Goal: Task Accomplishment & Management: Use online tool/utility

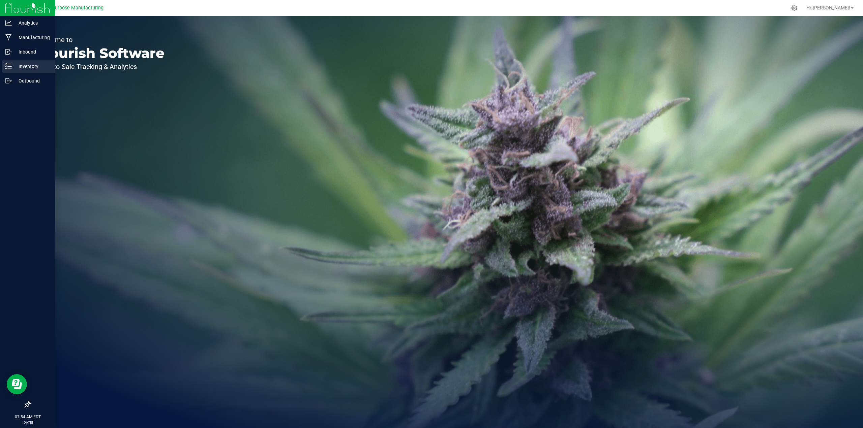
click at [29, 68] on p "Inventory" at bounding box center [32, 66] width 40 height 8
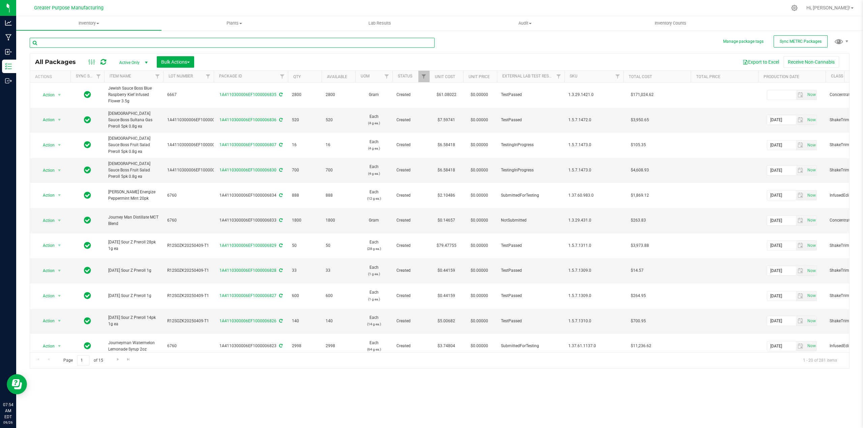
click at [110, 41] on input "text" at bounding box center [232, 43] width 405 height 10
type input "gelati"
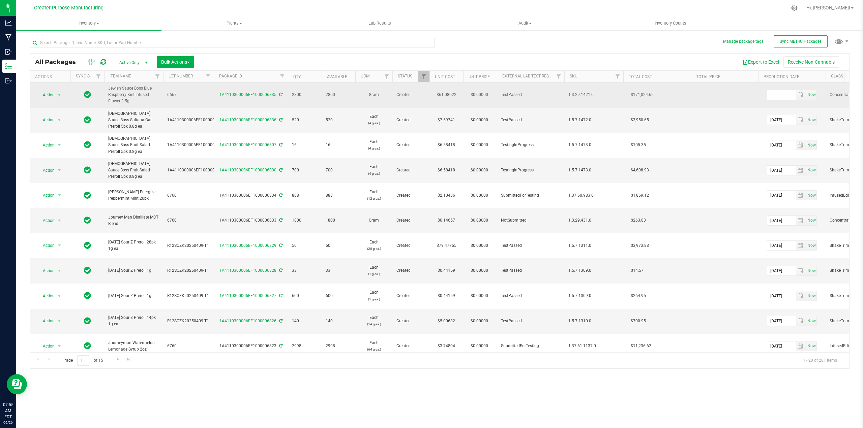
drag, startPoint x: 131, startPoint y: 101, endPoint x: 109, endPoint y: 90, distance: 25.5
click at [109, 90] on span "Jewish Sauce Boss Blue Raspberry Kief Infused Flower 3.5g" at bounding box center [133, 95] width 51 height 20
copy span "Jewish Sauce Boss Blue Raspberry Kief Infused Flower 3.5g"
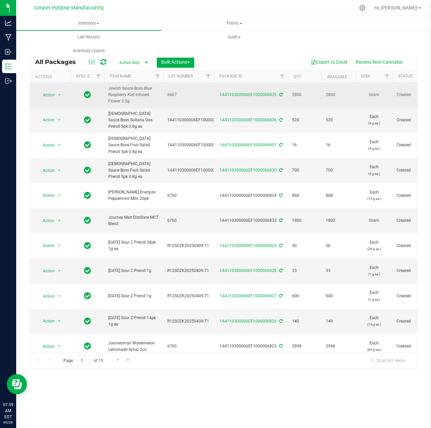
drag, startPoint x: 213, startPoint y: 94, endPoint x: 280, endPoint y: 96, distance: 67.4
copy tr "1A4110300006EF1000006835"
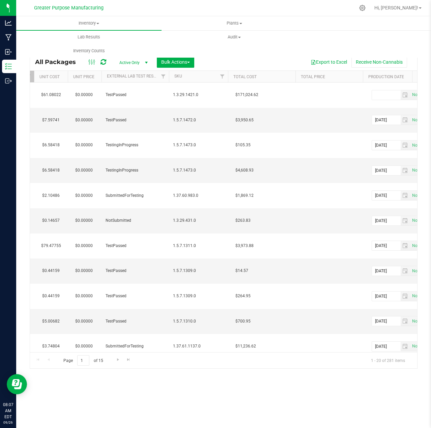
scroll to position [0, 393]
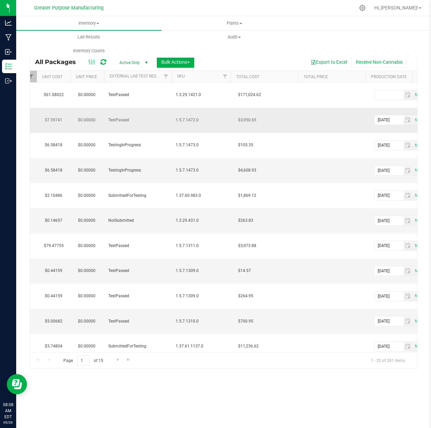
drag, startPoint x: 200, startPoint y: 94, endPoint x: 203, endPoint y: 111, distance: 17.1
click at [175, 94] on td "1.3.29.1421.0" at bounding box center [201, 95] width 59 height 25
copy span "1.3.29.1421.0"
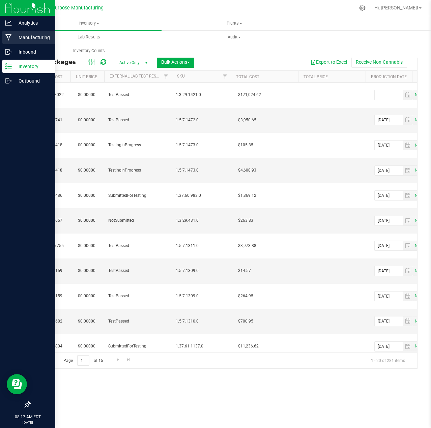
click at [48, 37] on p "Manufacturing" at bounding box center [32, 37] width 40 height 8
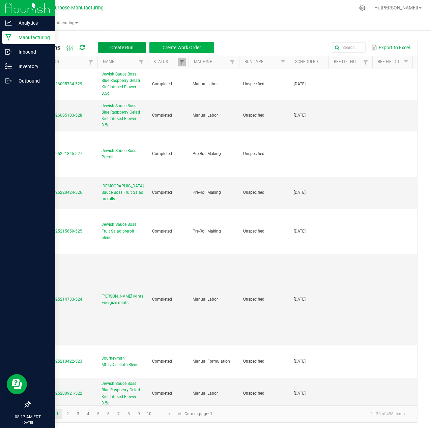
click at [124, 45] on span "Create Run" at bounding box center [121, 47] width 23 height 5
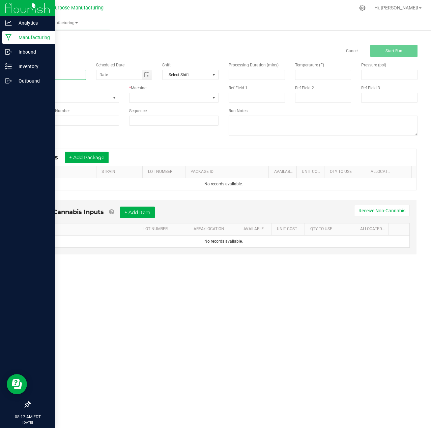
click at [47, 74] on input at bounding box center [58, 75] width 56 height 10
paste input "Jewish Sauce Boss Blue Raspberry Gelati Kief Infused"
type input "Jewish Sauce Boss Blue Raspberry Gelati Kief Infused"
click at [52, 69] on div "Name" at bounding box center [58, 71] width 66 height 18
click at [51, 74] on input at bounding box center [58, 75] width 56 height 10
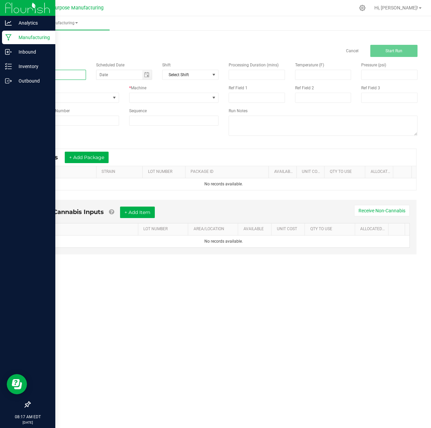
paste input "Jewish Sauce Boss Blue Raspberry Gelati Kief Infused Flower 3.5g"
type input "Jewish Sauce Boss Blue Raspberry Gelati Kief Infused Flower 3.5g"
type input "month/day/year"
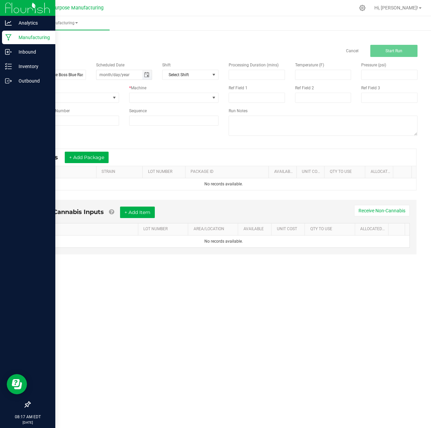
click at [149, 76] on span "Toggle calendar" at bounding box center [146, 74] width 5 height 5
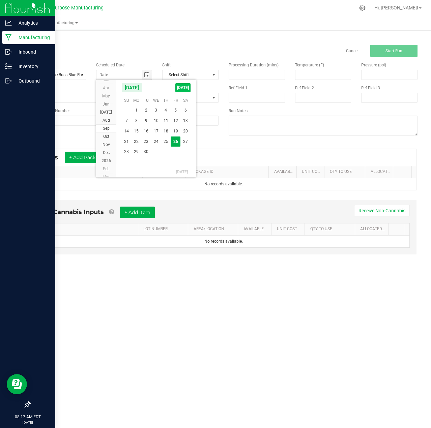
click at [183, 86] on span "TODAY" at bounding box center [182, 87] width 15 height 9
type input "[DATE]"
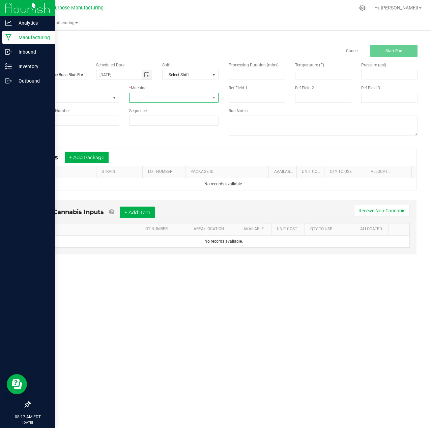
click at [186, 100] on span at bounding box center [169, 97] width 80 height 9
click at [167, 157] on li "Manual Labor" at bounding box center [173, 158] width 89 height 11
click at [97, 159] on button "+ Add Package" at bounding box center [87, 157] width 44 height 11
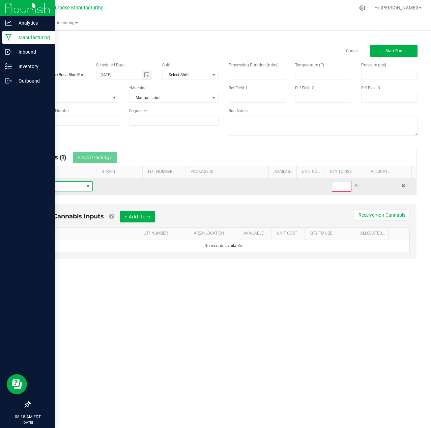
click at [86, 186] on span "NO DATA FOUND" at bounding box center [87, 186] width 5 height 5
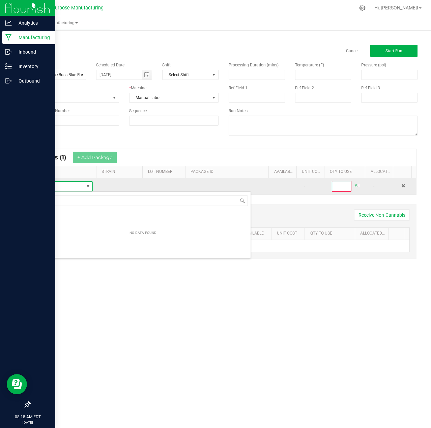
scroll to position [10, 57]
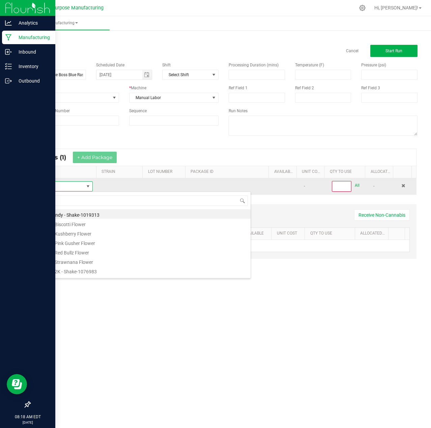
type input "Jewish Sauce Boss Blue Raspberry Kief Infused Flower 3.5g"
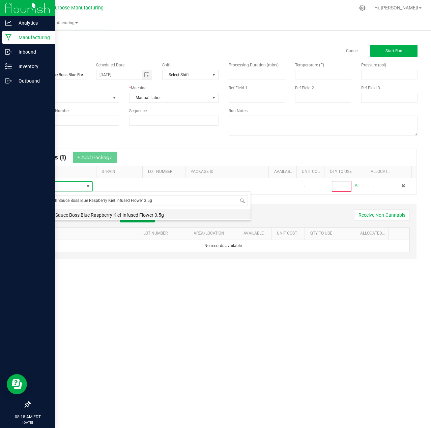
click at [98, 215] on li "Jewish Sauce Boss Blue Raspberry Kief Infused Flower 3.5g" at bounding box center [142, 213] width 215 height 9
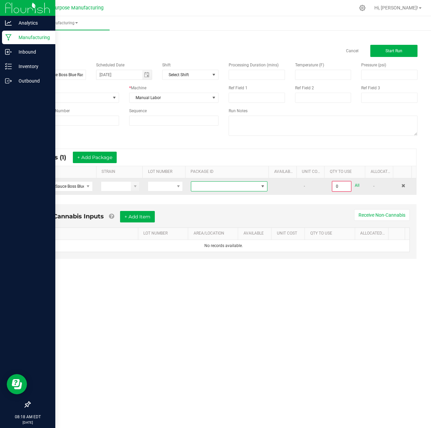
click at [261, 188] on span at bounding box center [262, 186] width 5 height 5
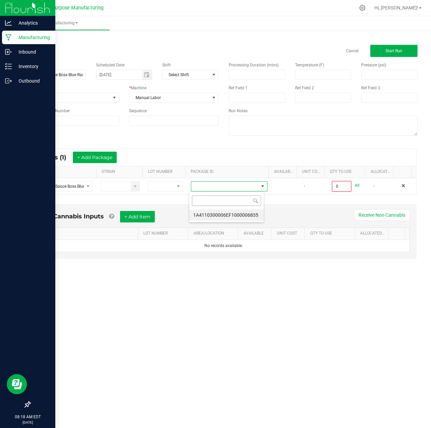
scroll to position [10, 75]
click at [246, 213] on li "1A4110300006EF1000006835" at bounding box center [226, 214] width 74 height 11
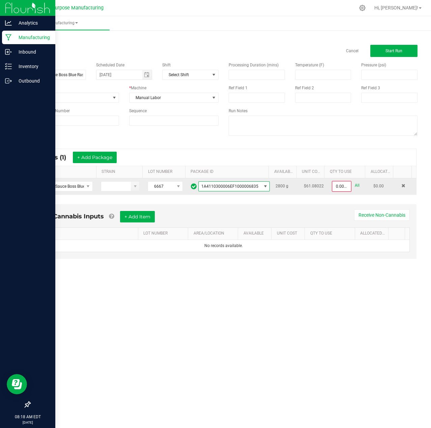
click at [355, 186] on link "All" at bounding box center [357, 185] width 5 height 9
type input "2800.0000 g"
click at [401, 51] on span "Start Run" at bounding box center [393, 51] width 17 height 5
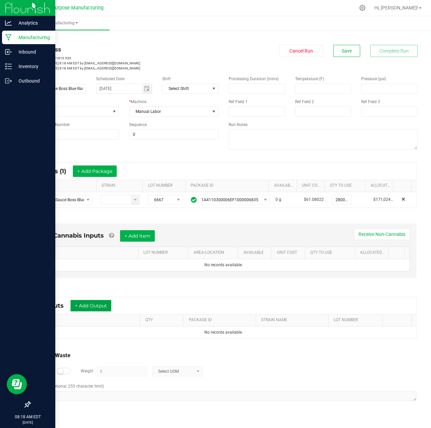
click at [100, 305] on button "+ Add Output" at bounding box center [90, 305] width 41 height 11
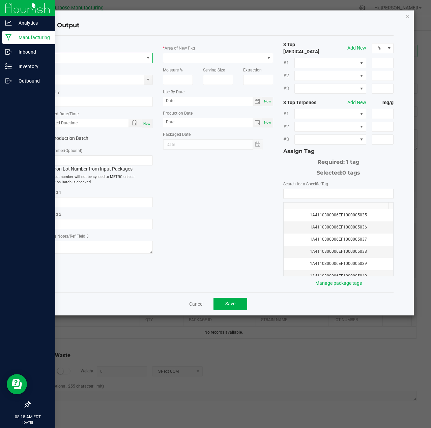
click at [95, 59] on span "NO DATA FOUND" at bounding box center [93, 57] width 101 height 9
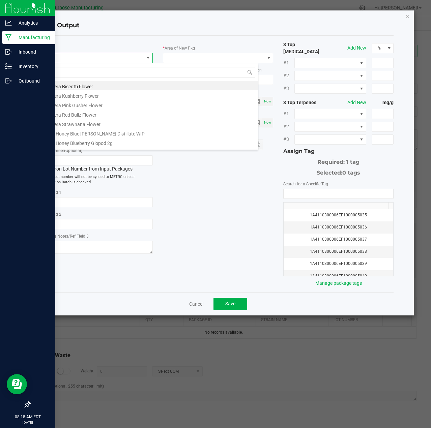
scroll to position [10, 110]
type input "Jewish Sauce Boss Blue Raspberry Gelati Kief Infused Flower 3.5 g"
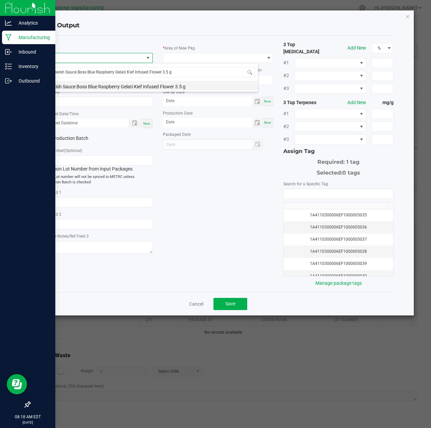
click at [94, 86] on li "Jewish Sauce Boss Blue Raspberry Gelati Kief Infused Flower 3.5 g" at bounding box center [150, 85] width 215 height 9
type input "0 ea"
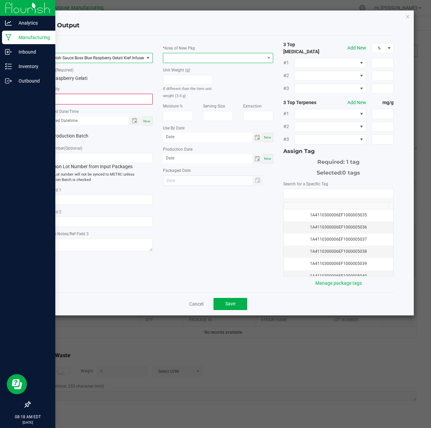
click at [246, 59] on span at bounding box center [213, 57] width 101 height 9
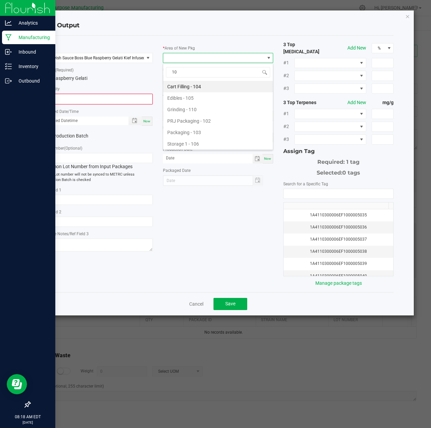
type input "108"
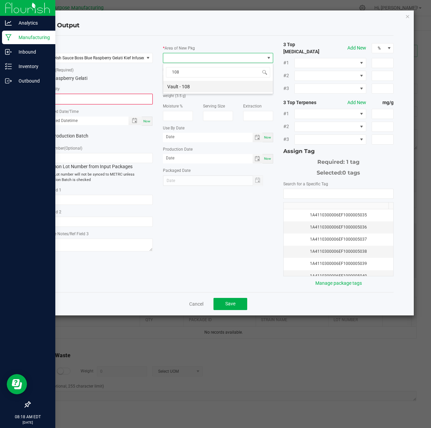
click at [197, 87] on li "Vault - 108" at bounding box center [218, 86] width 110 height 11
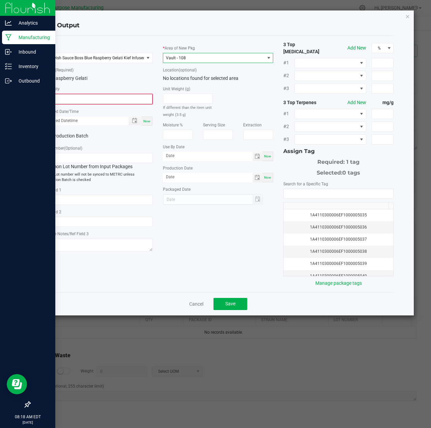
click at [131, 95] on input "0" at bounding box center [97, 98] width 109 height 9
type input "800 ea"
type input "month/day/year hour:minute AM"
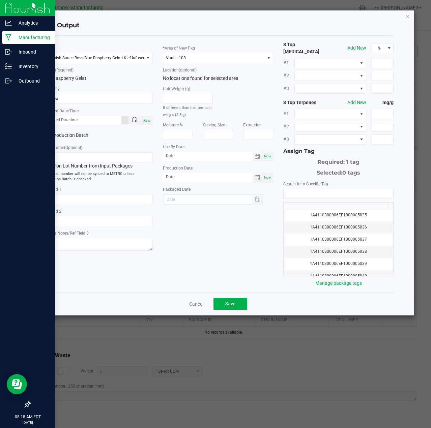
click at [146, 122] on span "Now" at bounding box center [146, 121] width 7 height 4
type input "09/26/2025 8:18 AM"
type input "[DATE]"
click at [323, 189] on input "NO DATA FOUND" at bounding box center [338, 193] width 110 height 9
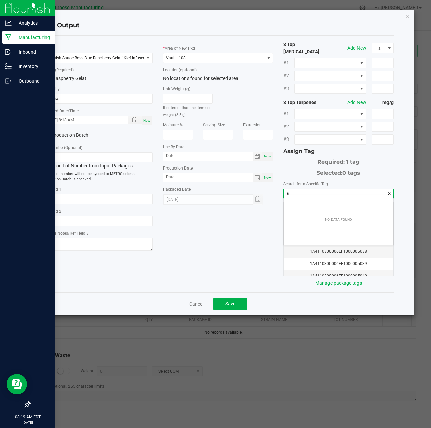
type input "68"
type input "67"
click at [323, 189] on input "NO DATA FOUND" at bounding box center [338, 193] width 110 height 9
click at [327, 199] on li "1A4110300006EF1000005683" at bounding box center [338, 201] width 110 height 11
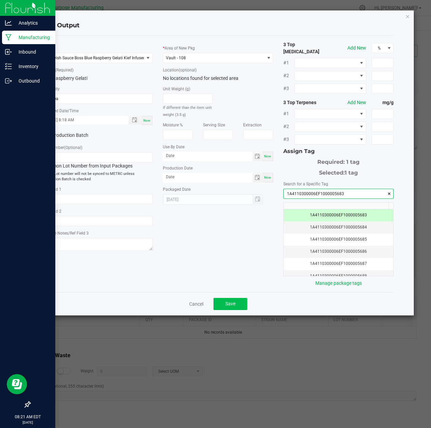
type input "1A4110300006EF1000005683"
click at [233, 301] on span "Save" at bounding box center [230, 303] width 10 height 5
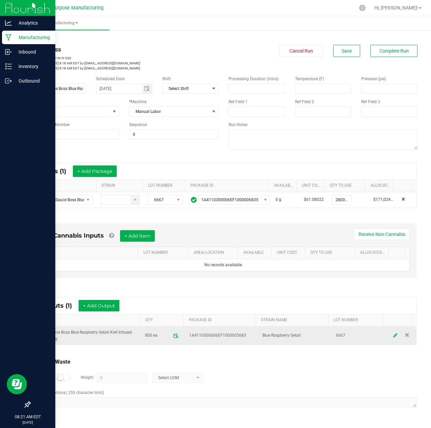
click at [393, 336] on icon at bounding box center [395, 335] width 4 height 5
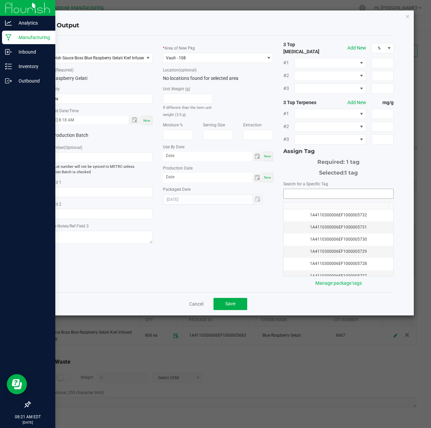
click at [361, 191] on input "NO DATA FOUND" at bounding box center [338, 193] width 110 height 9
click at [343, 204] on li "1A4110300006EF1000006838" at bounding box center [338, 201] width 110 height 11
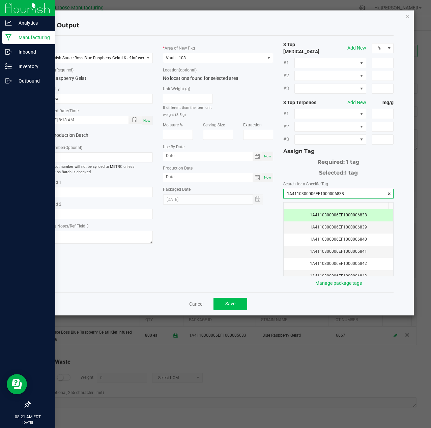
type input "1A4110300006EF1000006838"
click at [240, 299] on button "Save" at bounding box center [230, 304] width 34 height 12
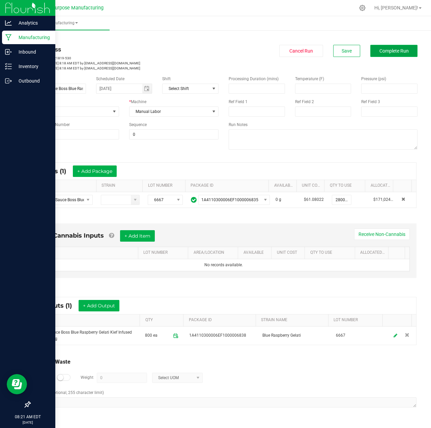
click at [395, 55] on button "Complete Run" at bounding box center [393, 51] width 47 height 12
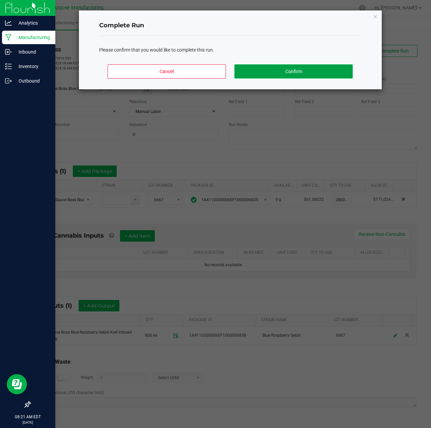
click at [303, 69] on button "Confirm" at bounding box center [293, 71] width 118 height 14
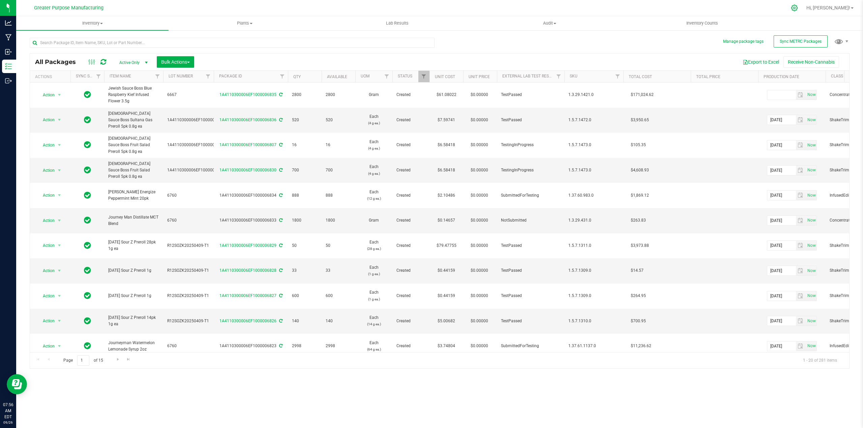
click at [798, 8] on icon at bounding box center [794, 7] width 7 height 7
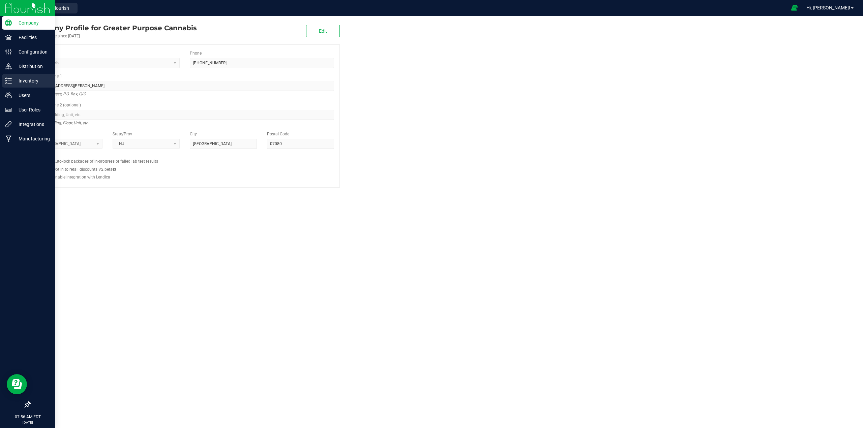
click at [30, 79] on p "Inventory" at bounding box center [32, 81] width 40 height 8
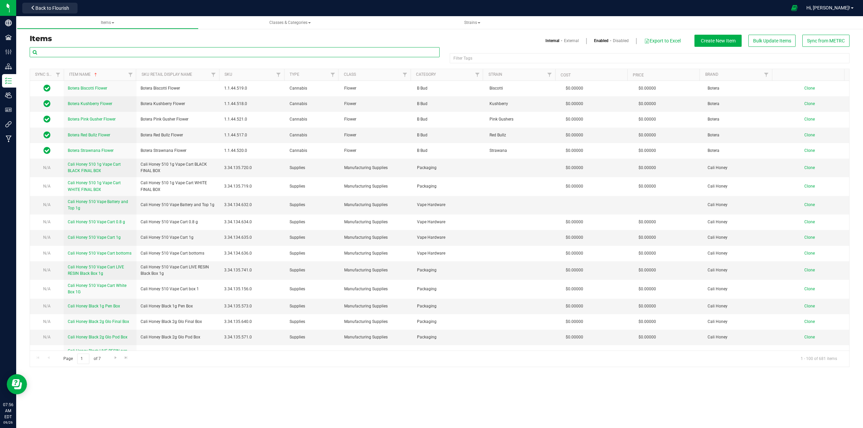
click at [93, 53] on input "text" at bounding box center [235, 52] width 410 height 10
paste input "Jewish Sauce Boss Blue Raspberry Kief Infused Flower 3.5g"
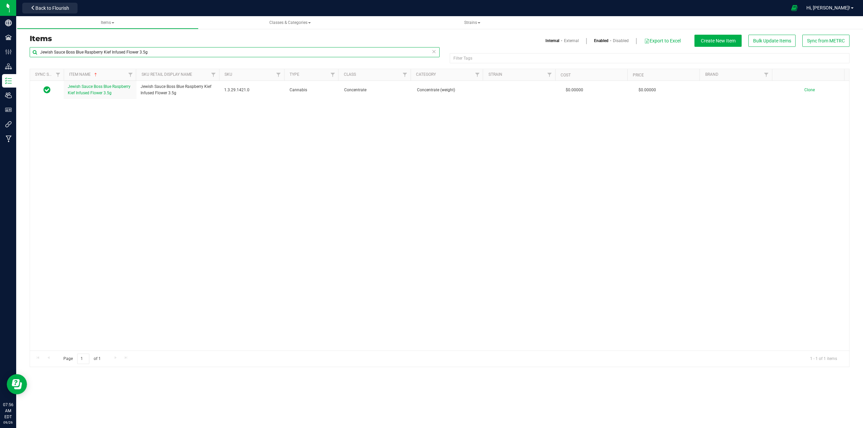
drag, startPoint x: 102, startPoint y: 52, endPoint x: 256, endPoint y: 40, distance: 154.5
click at [256, 40] on div "Items Internal External Enabled Disabled Export to Excel Create New Item Bulk U…" at bounding box center [440, 201] width 830 height 333
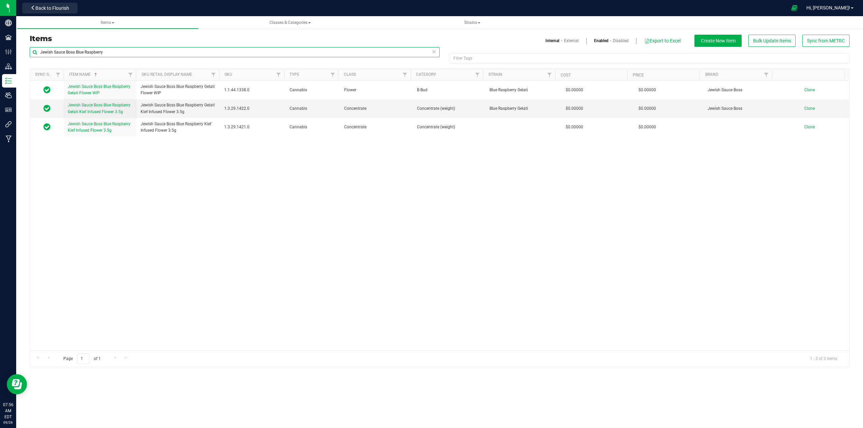
type input "Jewish Sauce Boss Blue Raspberry"
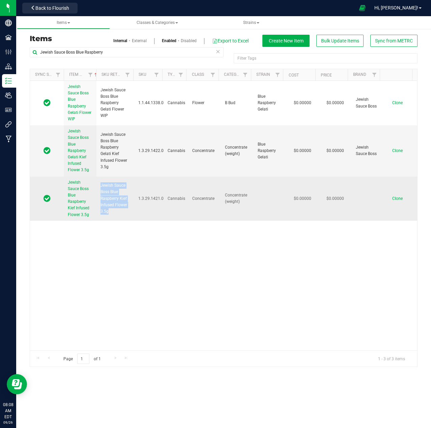
drag, startPoint x: 107, startPoint y: 212, endPoint x: 100, endPoint y: 186, distance: 27.0
click at [100, 186] on span "Jewish Sauce Boss Blue Raspberry Kief Infused Flower 3.5g" at bounding box center [115, 198] width 30 height 32
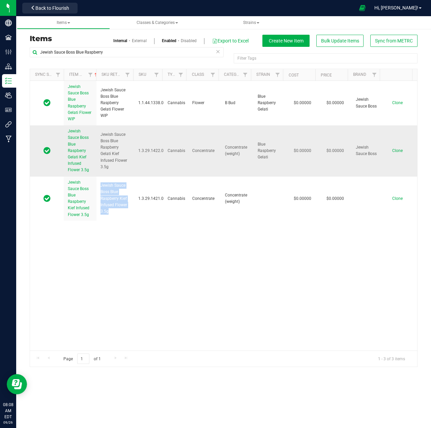
copy span "Jewish Sauce Boss Blue Raspberry Kief Infused Flower 3.5g"
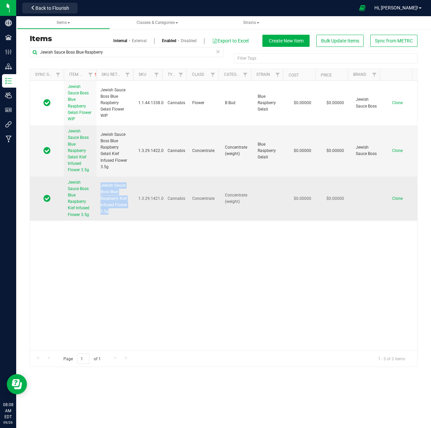
drag, startPoint x: 93, startPoint y: 215, endPoint x: 65, endPoint y: 182, distance: 43.6
click at [65, 182] on td "Jewish Sauce Boss Blue Raspberry Kief Infused Flower 3.5g" at bounding box center [80, 199] width 33 height 44
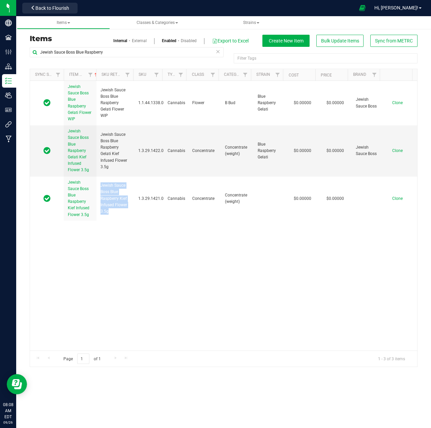
copy span "Jewish Sauce Boss Blue Raspberry Kief Infused Flower 3.5g"
drag, startPoint x: 92, startPoint y: 170, endPoint x: 86, endPoint y: 141, distance: 29.8
click at [74, 137] on td "Jewish Sauce Boss Blue Raspberry Gelati Kief Infused Flower 3.5g" at bounding box center [80, 150] width 33 height 51
drag, startPoint x: 111, startPoint y: 168, endPoint x: 99, endPoint y: 136, distance: 34.0
click at [99, 136] on td "Jewish Sauce Boss Blue Raspberry Gelati Kief Infused Flower 3.5g" at bounding box center [115, 150] width 38 height 51
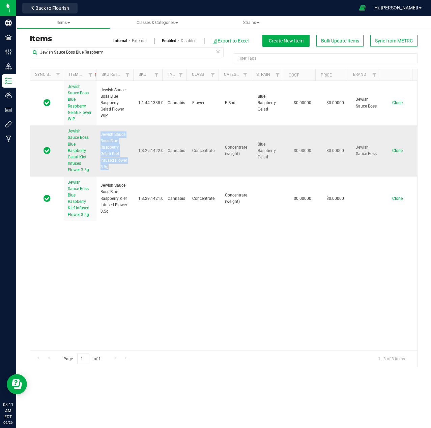
copy span "Jewish Sauce Boss Blue Raspberry Gelati Kief Infused Flower 3.5g"
drag, startPoint x: 137, startPoint y: 150, endPoint x: 161, endPoint y: 150, distance: 23.6
click at [161, 150] on span "1.3.29.1422.0" at bounding box center [150, 151] width 25 height 6
copy span "1.3.29.1422.0"
click at [390, 41] on span "Sync from METRC" at bounding box center [394, 40] width 38 height 5
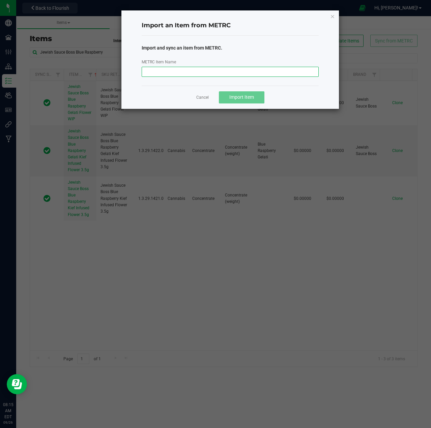
click at [214, 67] on input "METRC Item Name" at bounding box center [230, 72] width 177 height 10
paste input "Jewish Sauce Boss Blue Raspberry Gelati Kief Infused Flower 3.5 g"
type input "Jewish Sauce Boss Blue Raspberry Gelati Kief Infused Flower 3.5 g"
click at [240, 98] on span "Import Item" at bounding box center [241, 96] width 25 height 5
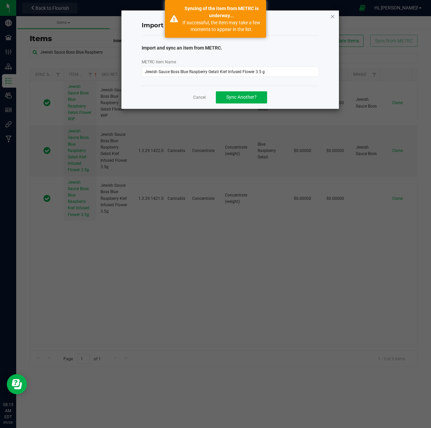
click at [334, 17] on icon "button" at bounding box center [332, 16] width 5 height 8
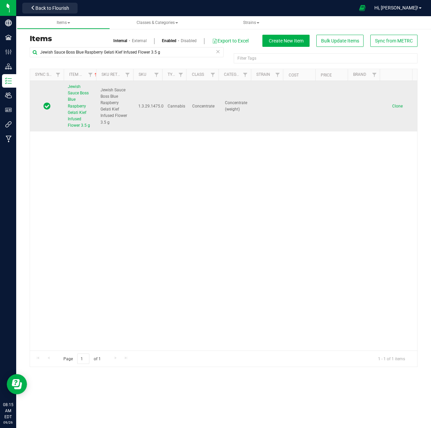
click at [72, 109] on link "Jewish Sauce Boss Blue Raspberry Gelati Kief Infused Flower 3.5 g" at bounding box center [80, 106] width 25 height 45
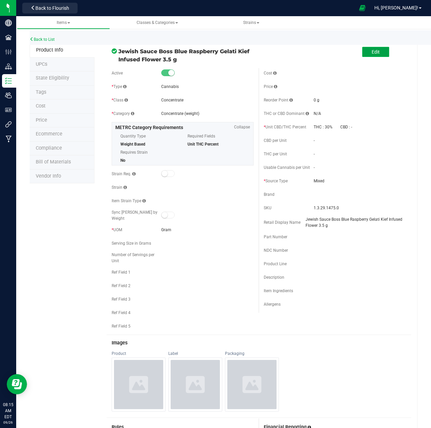
click at [372, 55] on span "Edit" at bounding box center [375, 51] width 8 height 5
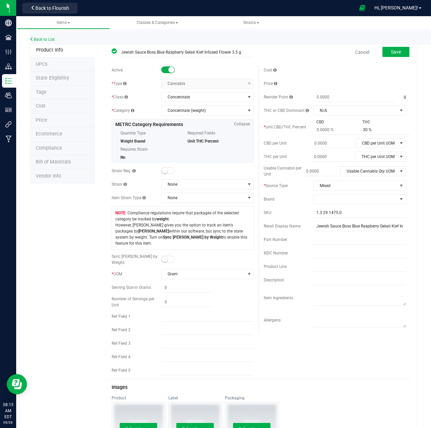
click at [164, 256] on small at bounding box center [164, 259] width 6 height 6
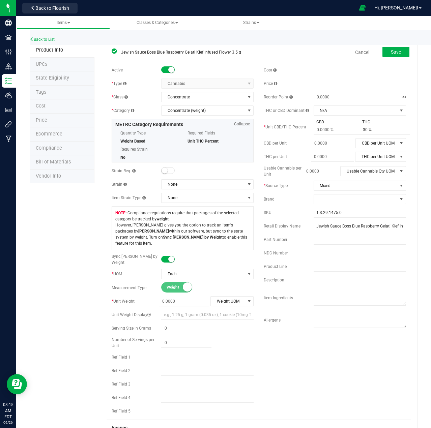
click at [175, 297] on span at bounding box center [184, 302] width 50 height 10
type input "3.5"
type input "3.5000"
click at [232, 297] on span "Weight UOM" at bounding box center [228, 301] width 34 height 9
click at [223, 305] on li "Gram" at bounding box center [229, 305] width 41 height 10
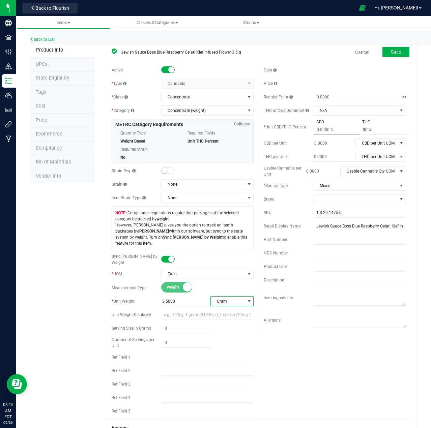
click at [333, 131] on span at bounding box center [338, 130] width 50 height 10
type input "0.001"
type input "0.001 %"
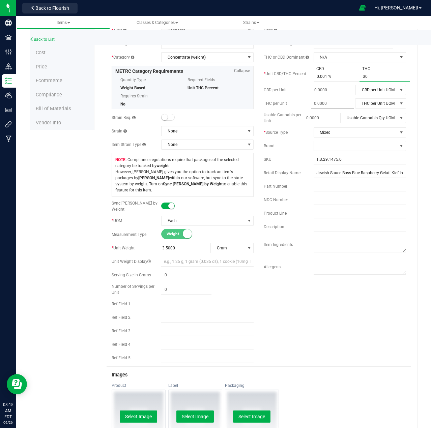
scroll to position [236, 0]
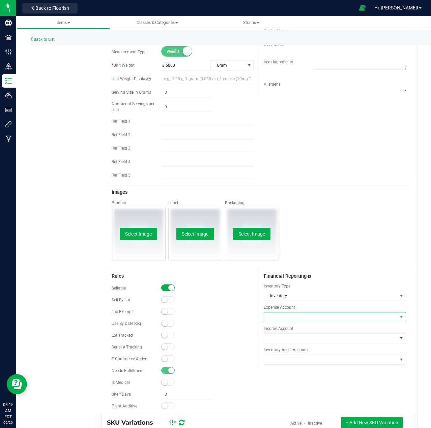
click at [290, 312] on span at bounding box center [330, 316] width 133 height 9
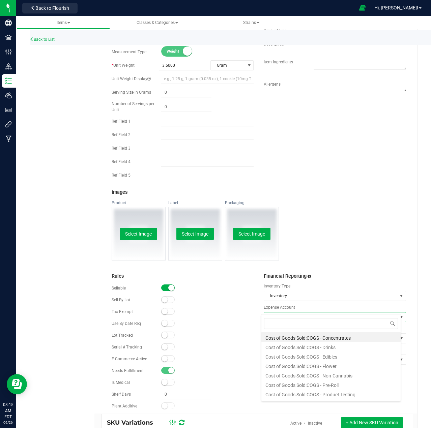
scroll to position [10, 140]
click at [316, 338] on li "Cost of Goods Sold:COGS - Concentrates" at bounding box center [330, 336] width 139 height 9
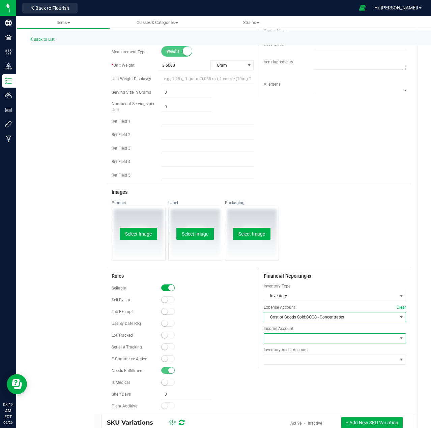
click at [310, 334] on span at bounding box center [330, 338] width 133 height 9
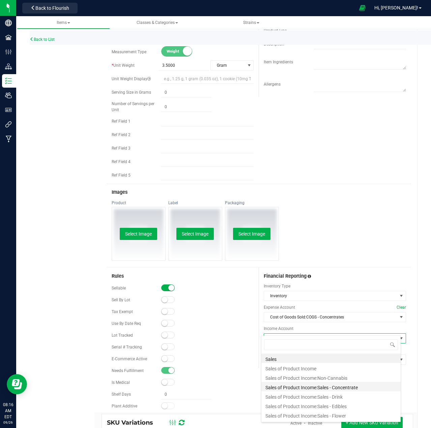
click at [327, 387] on li "Sales of Product Income:Sales - Concentrate" at bounding box center [330, 386] width 139 height 9
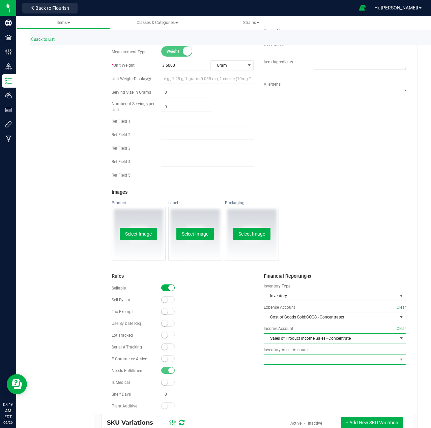
click at [323, 355] on span at bounding box center [330, 359] width 133 height 9
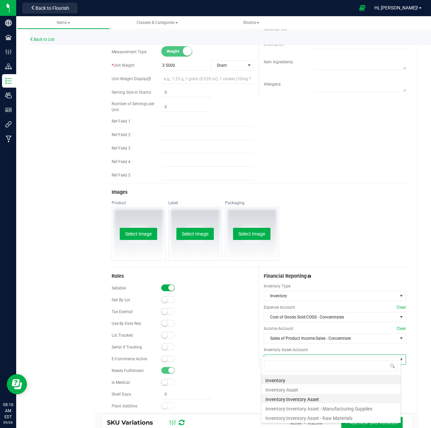
click at [324, 398] on li "Inventory:Inventory Asset" at bounding box center [330, 398] width 139 height 9
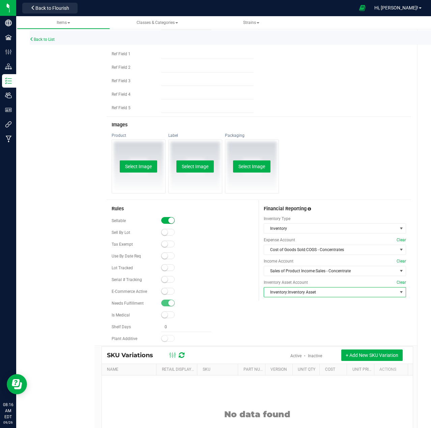
scroll to position [101, 0]
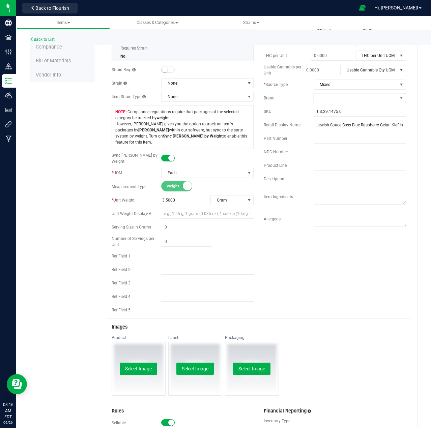
click at [332, 101] on span at bounding box center [355, 97] width 83 height 9
type input "j"
click at [335, 138] on li "Jewish Sauce Boss" at bounding box center [355, 138] width 90 height 11
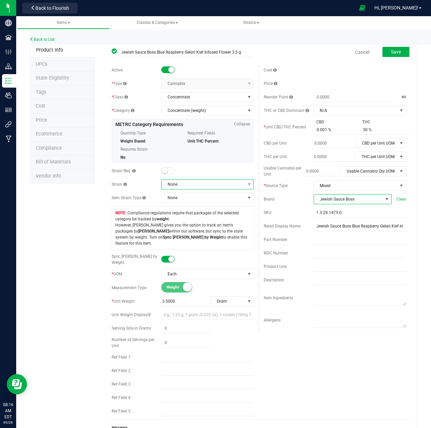
click at [186, 183] on span "None" at bounding box center [202, 184] width 83 height 9
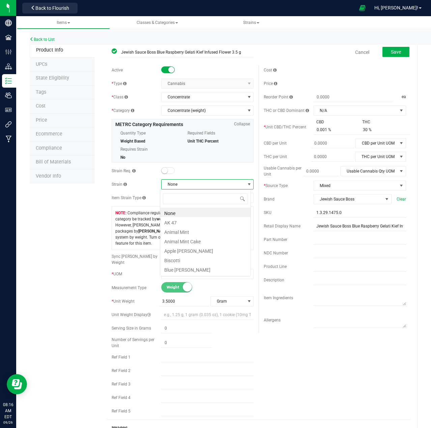
scroll to position [10, 91]
type input "blue"
click at [198, 243] on li "Blue Raspberry Gelati" at bounding box center [205, 240] width 90 height 9
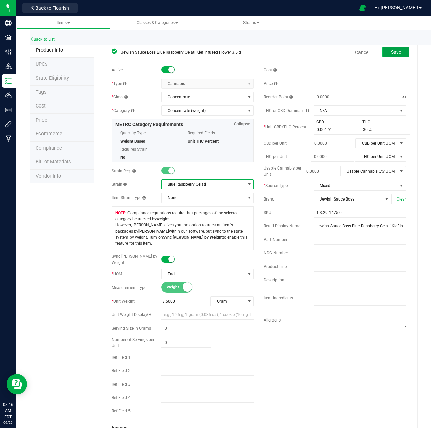
click at [391, 52] on span "Save" at bounding box center [396, 51] width 10 height 5
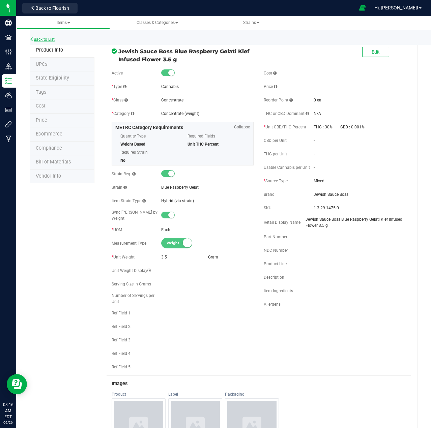
click at [41, 40] on link "Back to List" at bounding box center [42, 39] width 25 height 5
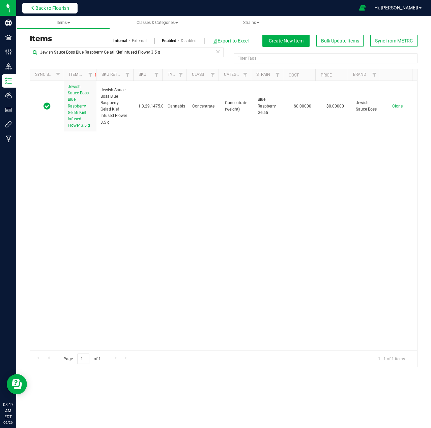
click at [58, 11] on button "Back to Flourish" at bounding box center [49, 8] width 55 height 11
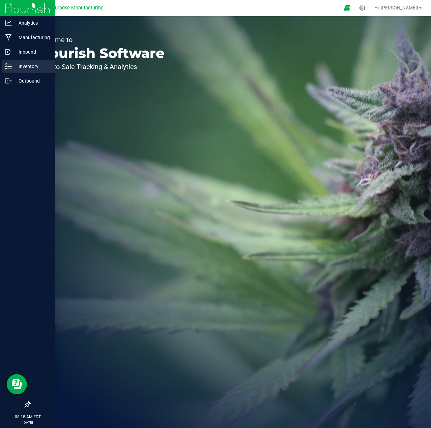
click at [21, 67] on p "Inventory" at bounding box center [32, 66] width 40 height 8
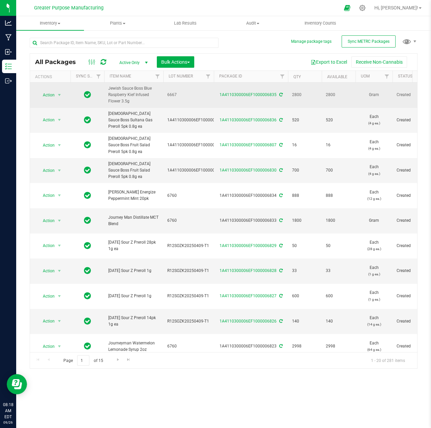
drag, startPoint x: 129, startPoint y: 102, endPoint x: 109, endPoint y: 87, distance: 24.6
click at [109, 87] on span "Jewish Sauce Boss Blue Raspberry Kief Infused Flower 3.5g" at bounding box center [133, 95] width 51 height 20
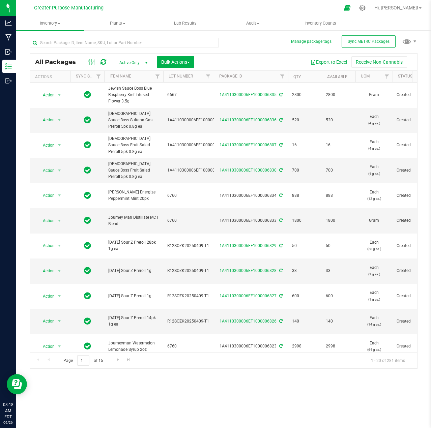
copy span "Jewish Sauce Boss Blue Raspberry Kief Infused Flower 3.5g"
click at [243, 40] on div "All Packages Active Only Active Only Lab Samples Locked All External Internal B…" at bounding box center [224, 199] width 388 height 337
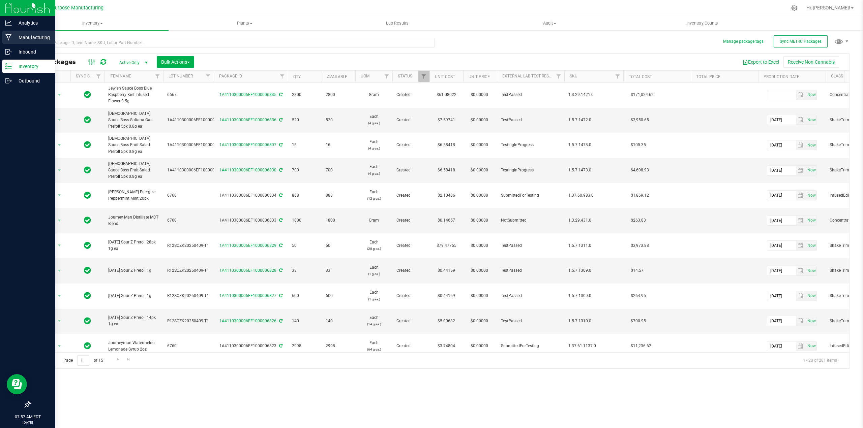
click at [20, 38] on p "Manufacturing" at bounding box center [32, 37] width 40 height 8
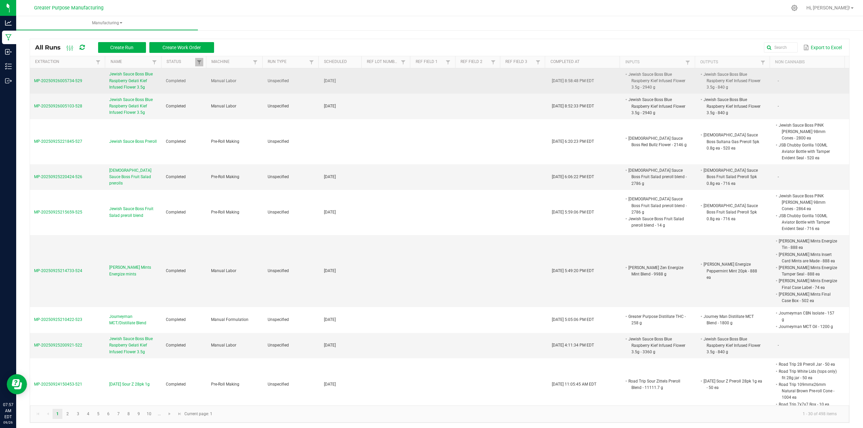
click at [125, 76] on span "Jewish Sauce Boss Blue Raspberry Gelati Kief Infused Flower 3.5g" at bounding box center [133, 81] width 49 height 20
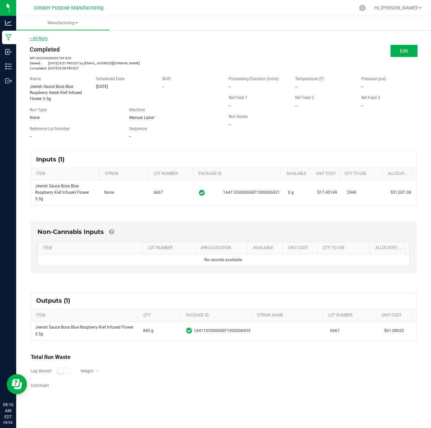
click at [40, 39] on link "< All Runs" at bounding box center [39, 38] width 18 height 5
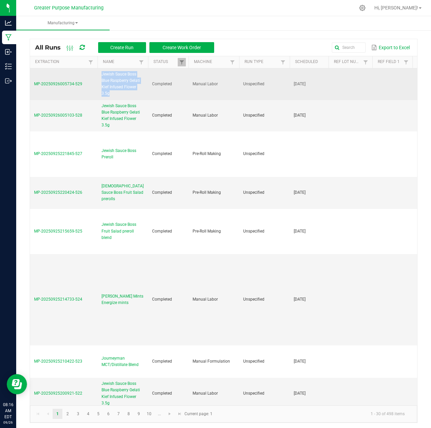
drag, startPoint x: 118, startPoint y: 96, endPoint x: 102, endPoint y: 74, distance: 26.7
click at [102, 74] on span "Jewish Sauce Boss Blue Raspberry Gelati Kief Infused Flower 3.5g" at bounding box center [122, 84] width 42 height 26
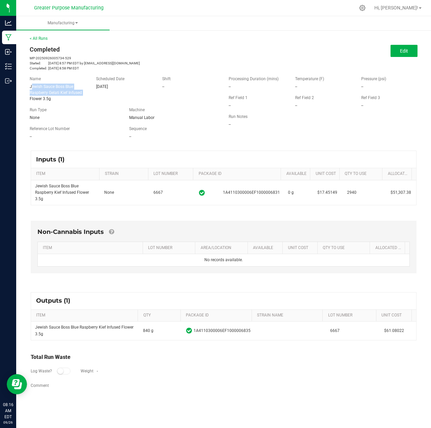
drag, startPoint x: 30, startPoint y: 86, endPoint x: 82, endPoint y: 92, distance: 52.6
click at [82, 92] on div "Jewish Sauce Boss Blue Raspberry Gelati Kief Infused Flower 3.5g" at bounding box center [58, 93] width 56 height 18
copy span "Jewish Sauce Boss Blue Raspberry Gelati Kief Infused"
drag, startPoint x: 51, startPoint y: 97, endPoint x: 29, endPoint y: 86, distance: 25.2
click at [29, 86] on div "Name Jewish Sauce Boss Blue Raspberry Gelati Kief Infused Flower 3.5g" at bounding box center [58, 89] width 66 height 26
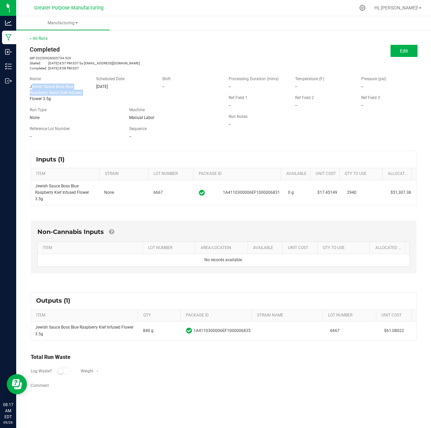
copy span "Jewish Sauce Boss Blue Raspberry Gelati Kief Infused Flower 3.5g"
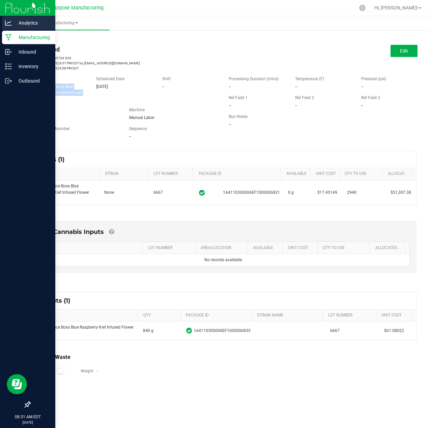
click at [25, 22] on p "Analytics" at bounding box center [32, 23] width 40 height 8
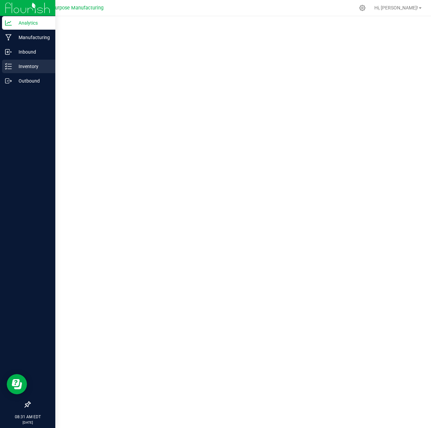
click at [28, 65] on p "Inventory" at bounding box center [32, 66] width 40 height 8
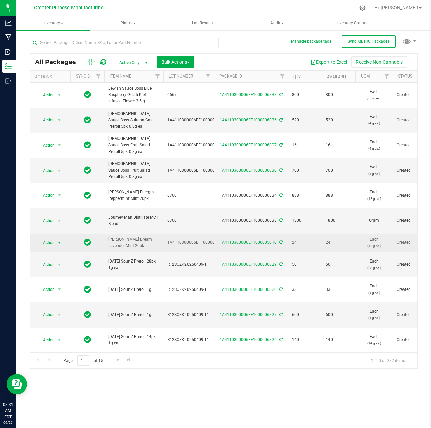
click at [61, 240] on span "select" at bounding box center [59, 242] width 5 height 5
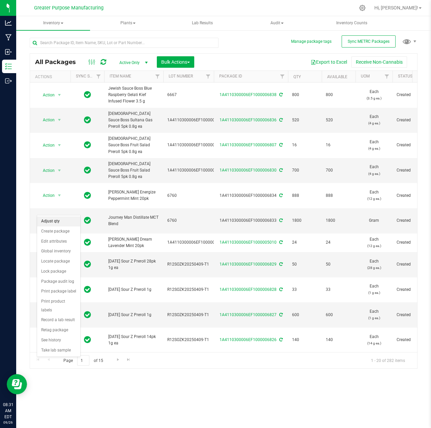
click at [59, 221] on li "Adjust qty" at bounding box center [58, 221] width 43 height 10
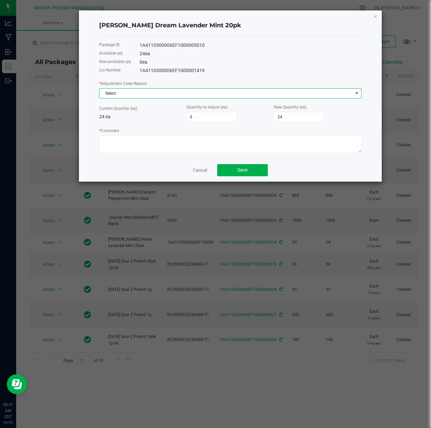
click at [165, 90] on span "Select" at bounding box center [225, 93] width 253 height 9
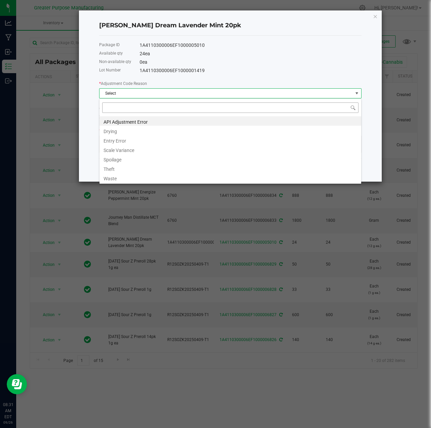
scroll to position [10, 262]
click at [132, 138] on li "Entry Error" at bounding box center [230, 139] width 262 height 9
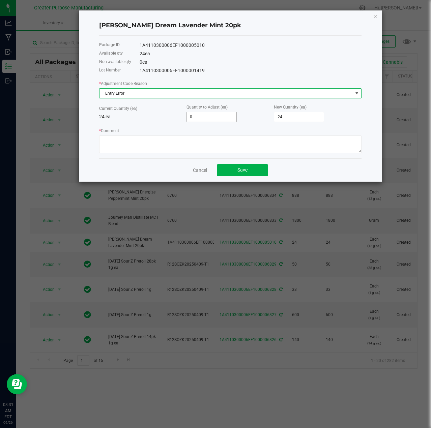
click at [220, 117] on input "0" at bounding box center [212, 116] width 50 height 9
type input "-2"
type input "22"
type input "-24"
type input "0"
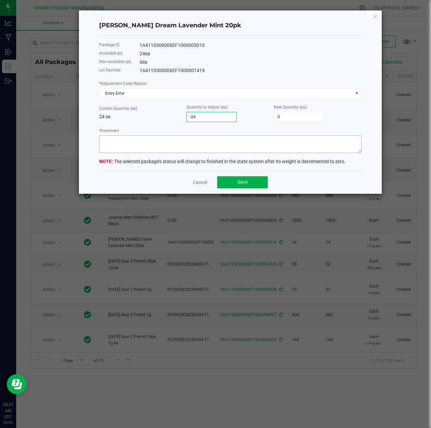
type input "-24"
click at [215, 140] on textarea "* Comment" at bounding box center [230, 144] width 262 height 18
type textarea "miscount"
click at [254, 185] on button "Save" at bounding box center [242, 182] width 51 height 12
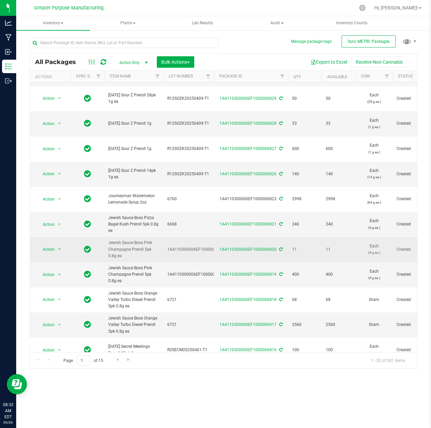
scroll to position [0, 0]
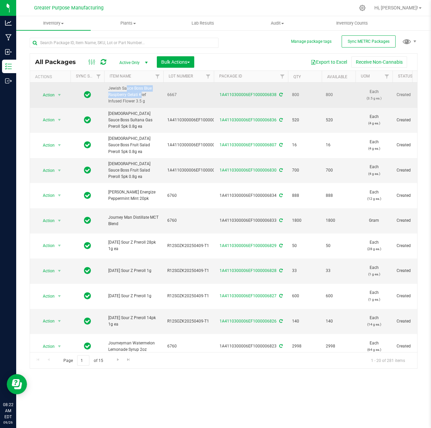
drag, startPoint x: 126, startPoint y: 95, endPoint x: 106, endPoint y: 88, distance: 21.1
click at [106, 88] on td "Jewish Sauce Boss Blue Raspberry Gelati Kief Infused Flower 3.5 g" at bounding box center [133, 95] width 59 height 25
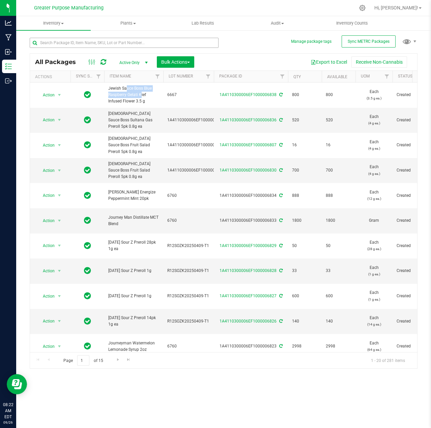
copy span "Jewish Sauce Boss Blue Raspberry"
click at [100, 40] on input "text" at bounding box center [124, 43] width 189 height 10
paste input "Jewish Sauce Boss Blue Raspberry"
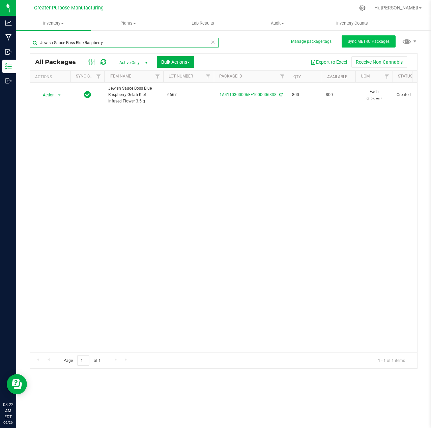
type input "Jewish Sauce Boss Blue Raspberry"
click at [362, 42] on span "Sync METRC Packages" at bounding box center [368, 41] width 42 height 5
